Goal: Task Accomplishment & Management: Manage account settings

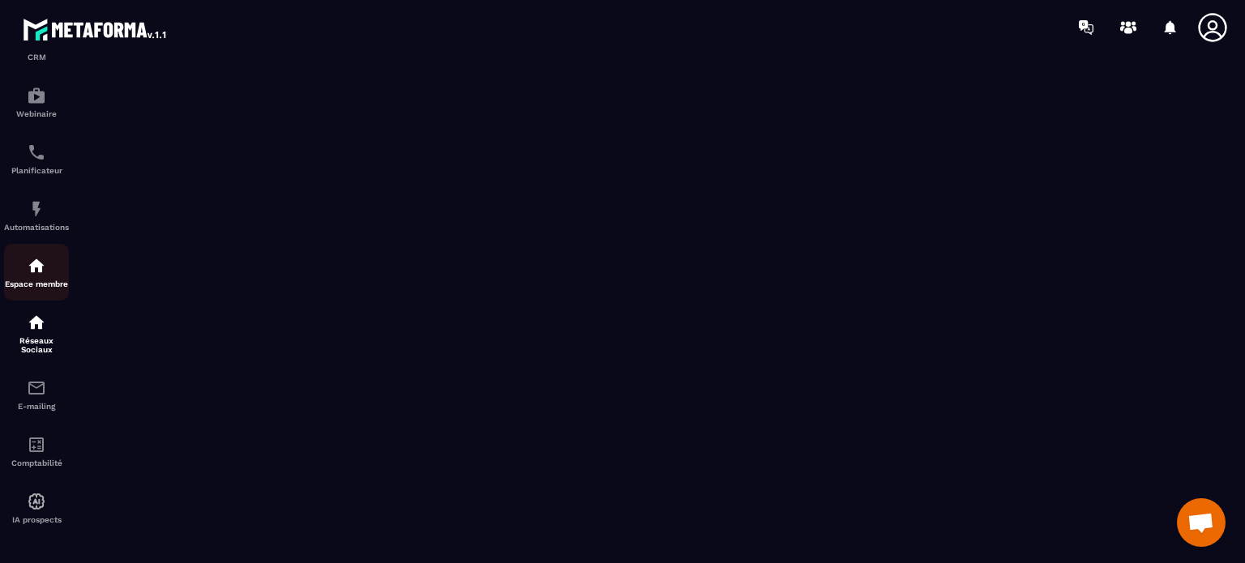
scroll to position [3123, 0]
click at [1207, 31] on icon at bounding box center [1212, 27] width 32 height 32
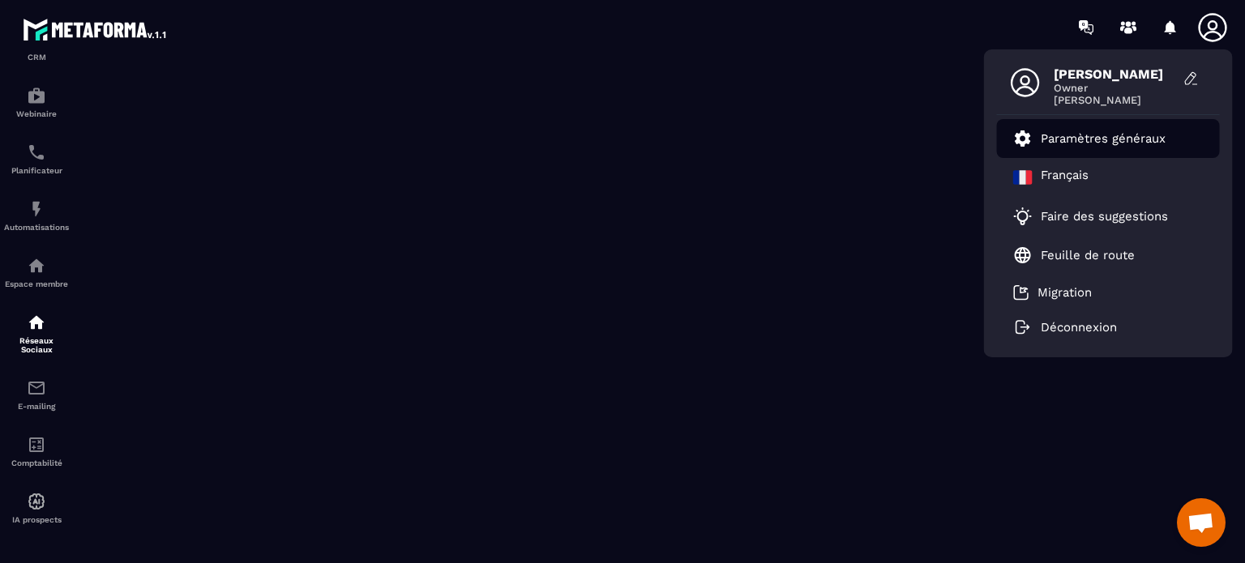
click at [1076, 138] on p "Paramètres généraux" at bounding box center [1102, 138] width 125 height 15
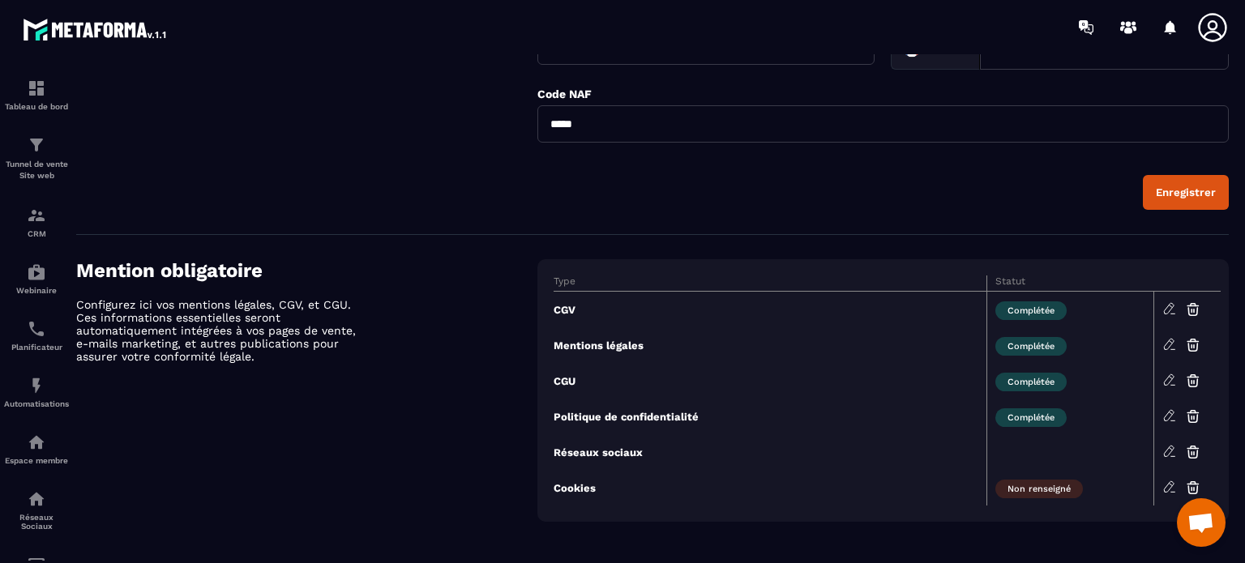
scroll to position [608, 0]
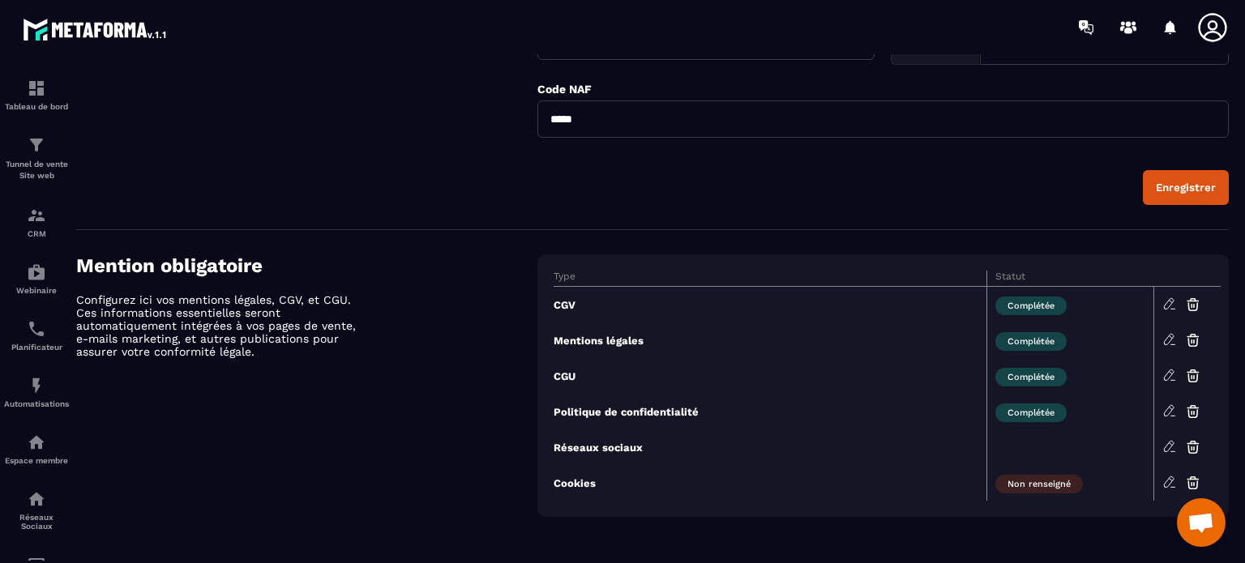
click at [1170, 479] on icon at bounding box center [1169, 480] width 3 height 2
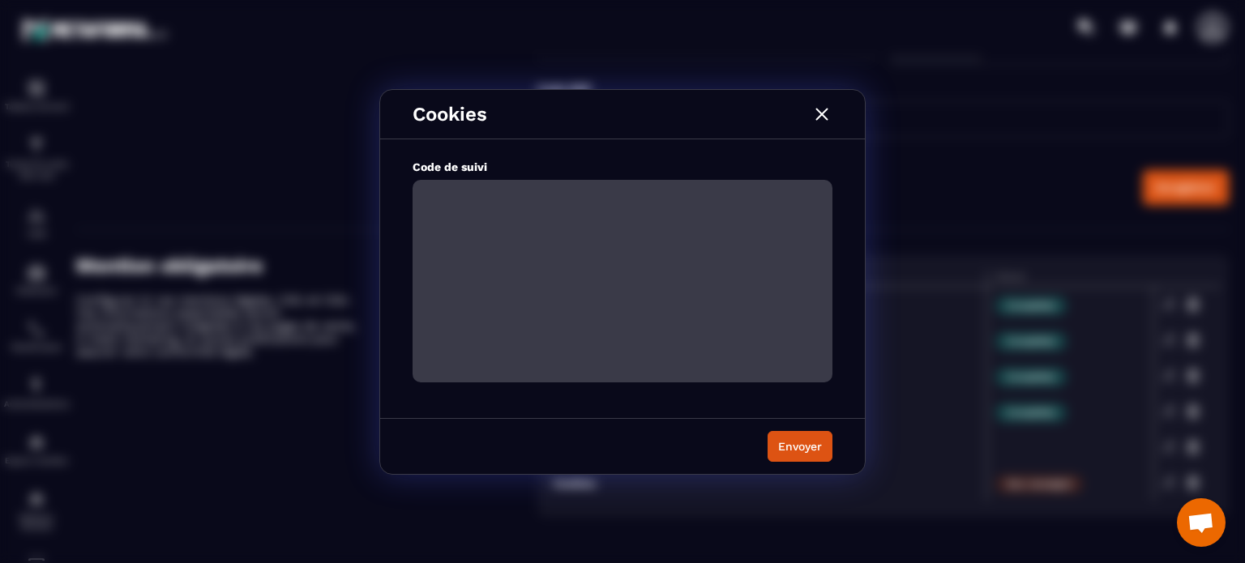
click at [818, 109] on img "Modal window" at bounding box center [821, 114] width 21 height 21
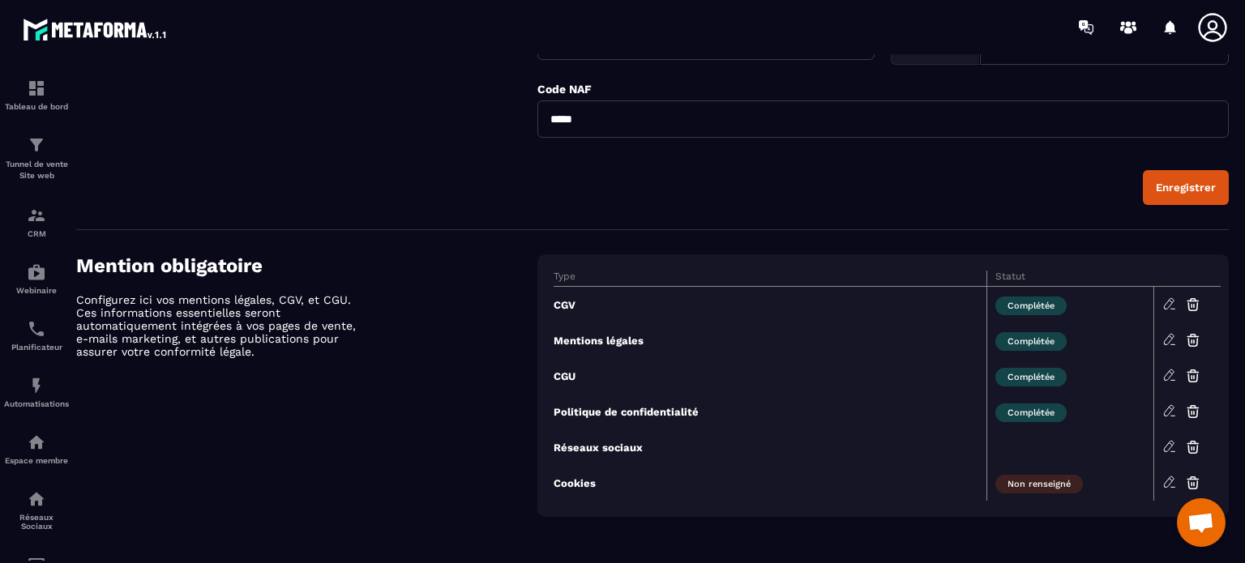
scroll to position [3140, 0]
click at [1172, 410] on icon at bounding box center [1169, 410] width 15 height 15
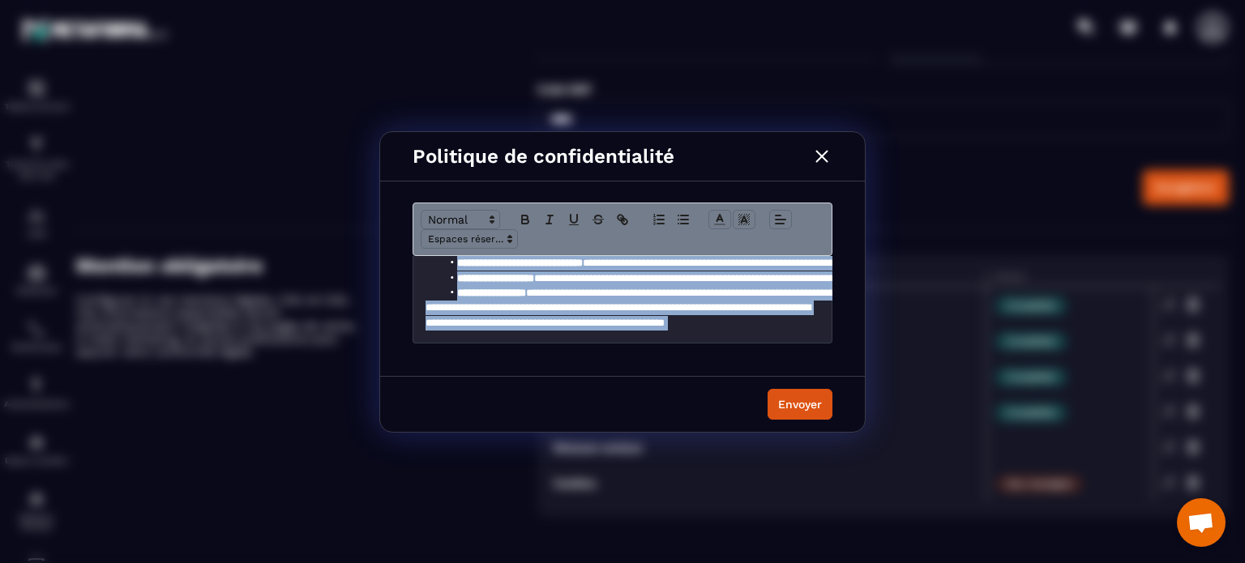
scroll to position [1095, 0]
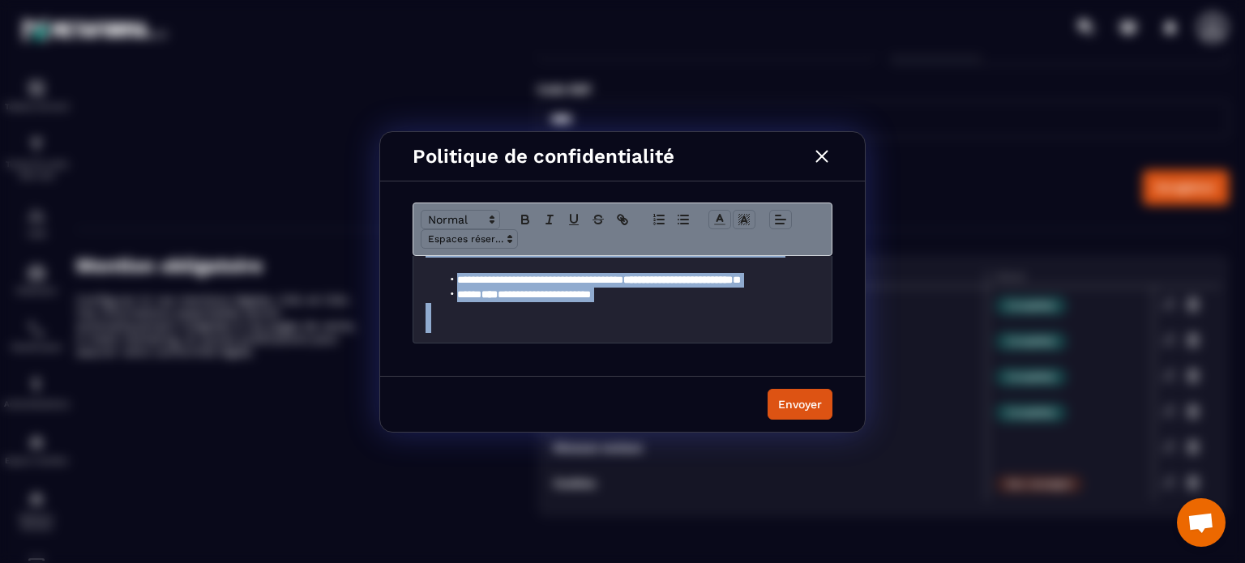
drag, startPoint x: 425, startPoint y: 275, endPoint x: 647, endPoint y: 300, distance: 224.1
click at [647, 300] on div "**********" at bounding box center [622, 299] width 419 height 87
copy div "**********"
click at [736, 303] on h1 "Modal window" at bounding box center [622, 318] width 395 height 30
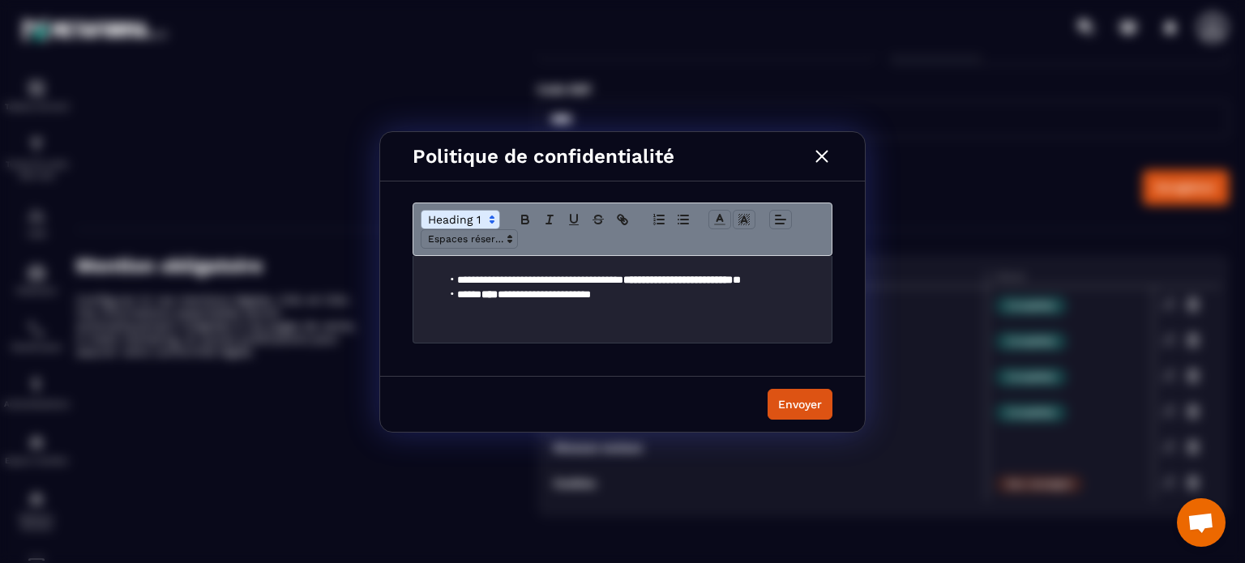
click at [825, 153] on img "Modal window" at bounding box center [821, 156] width 21 height 21
